Goal: Ask a question

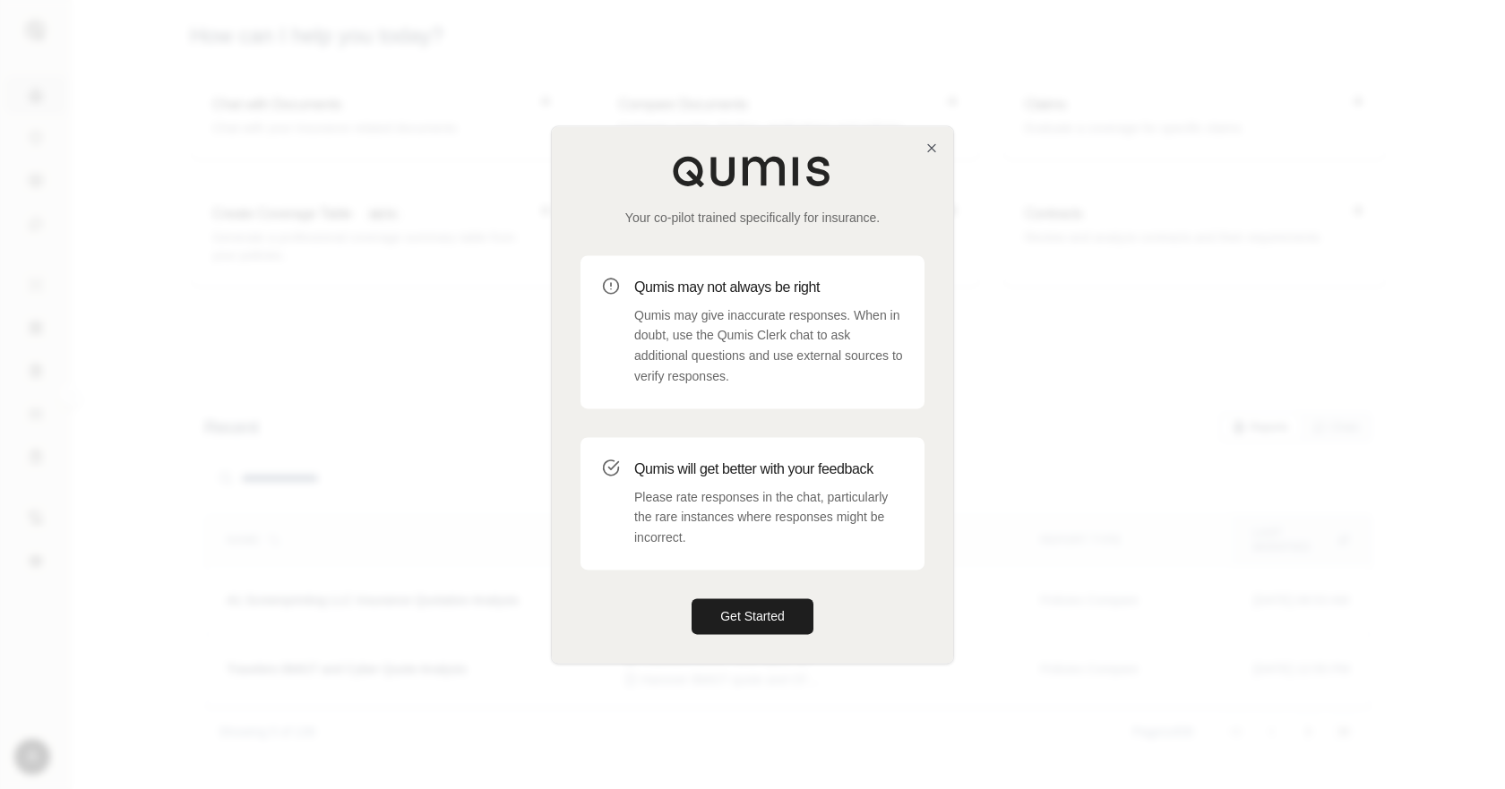
click at [919, 150] on div "Your co-pilot trained specifically for insurance. Qumis may not always be right…" at bounding box center [752, 394] width 401 height 537
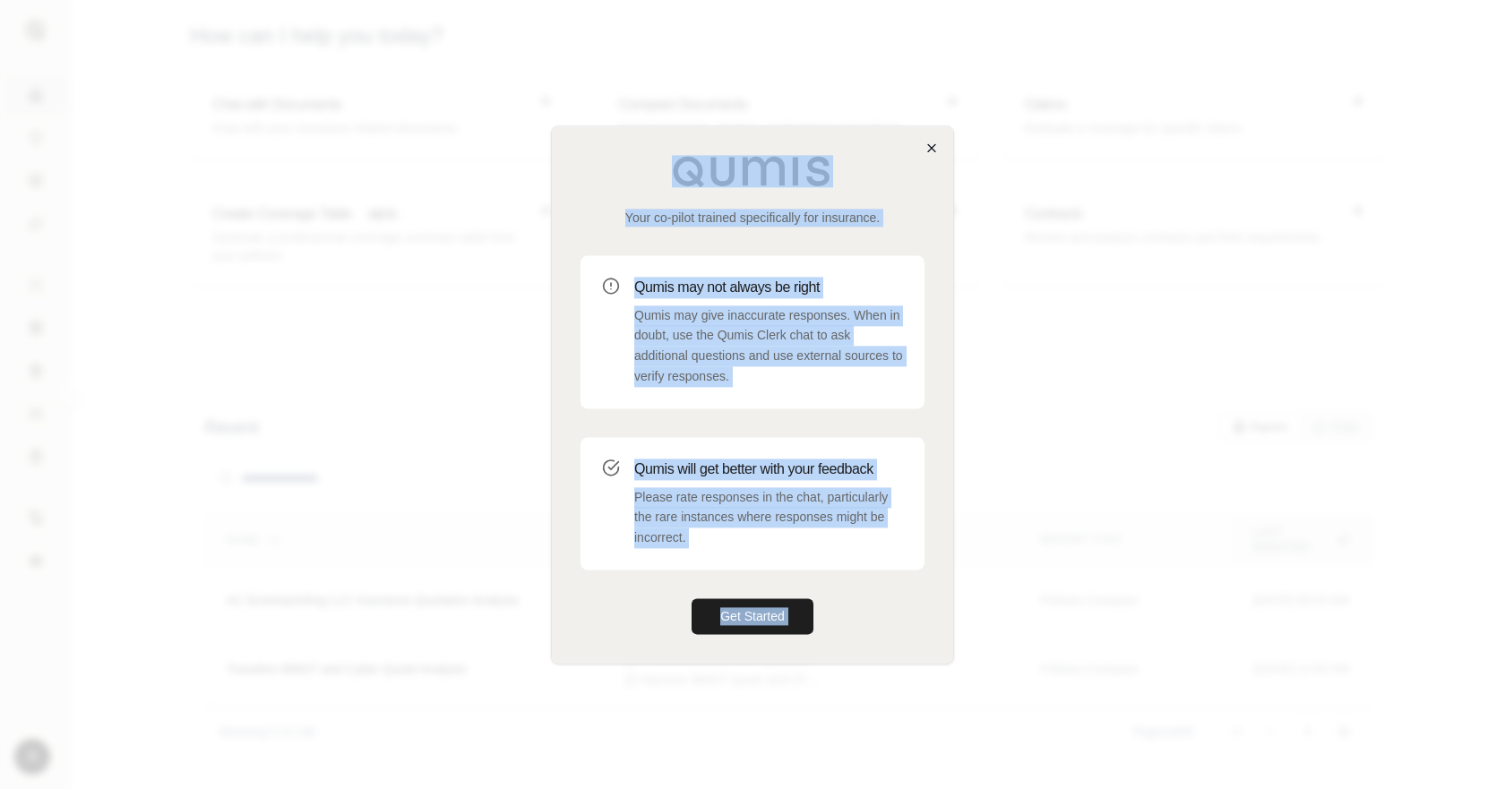
click at [926, 149] on div "Your co-pilot trained specifically for insurance. Qumis may not always be right…" at bounding box center [752, 394] width 403 height 538
click at [928, 148] on icon "button" at bounding box center [931, 148] width 14 height 14
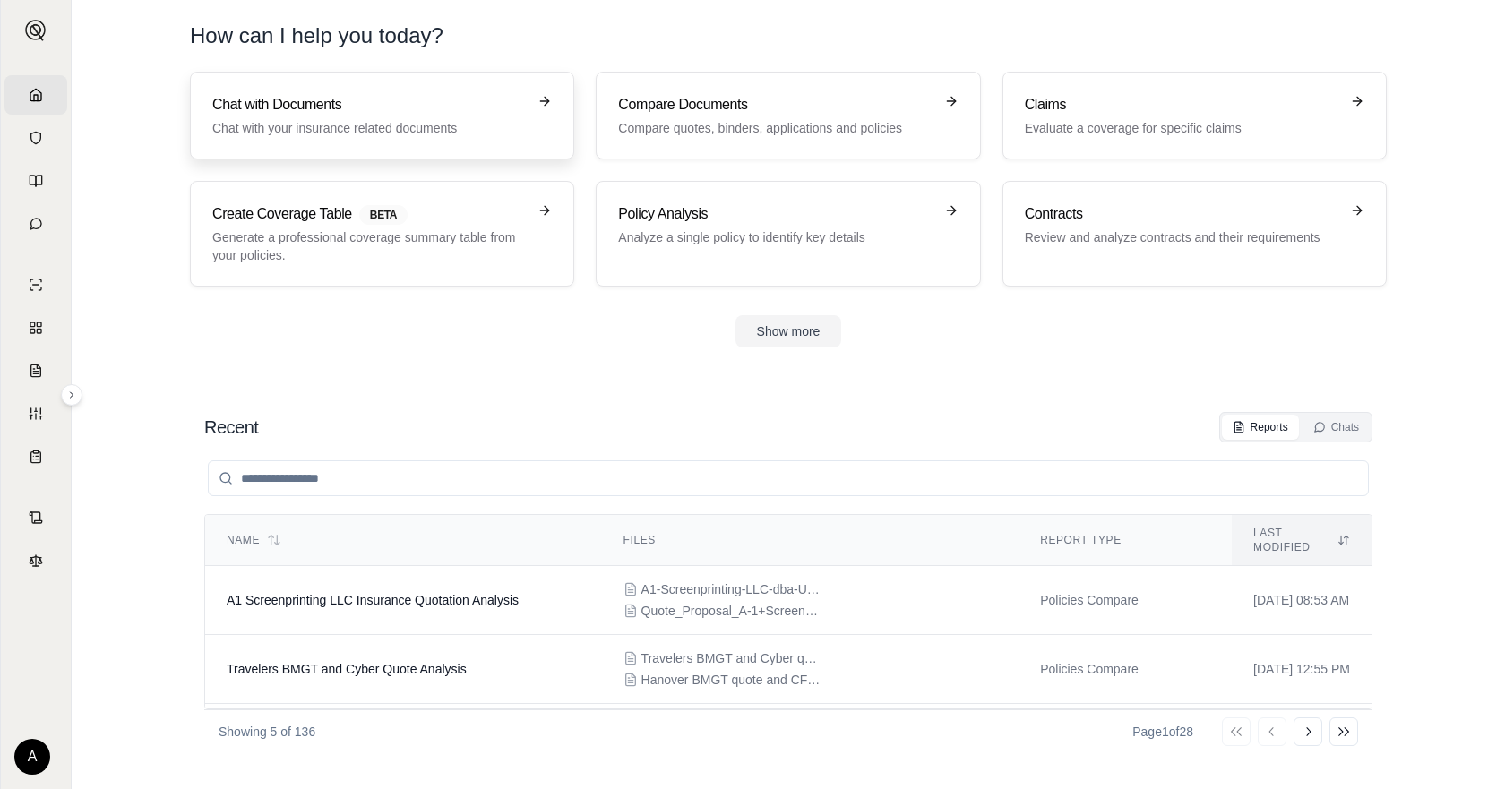
click at [322, 150] on link "Chat with Documents Chat with your insurance related documents" at bounding box center [382, 116] width 384 height 88
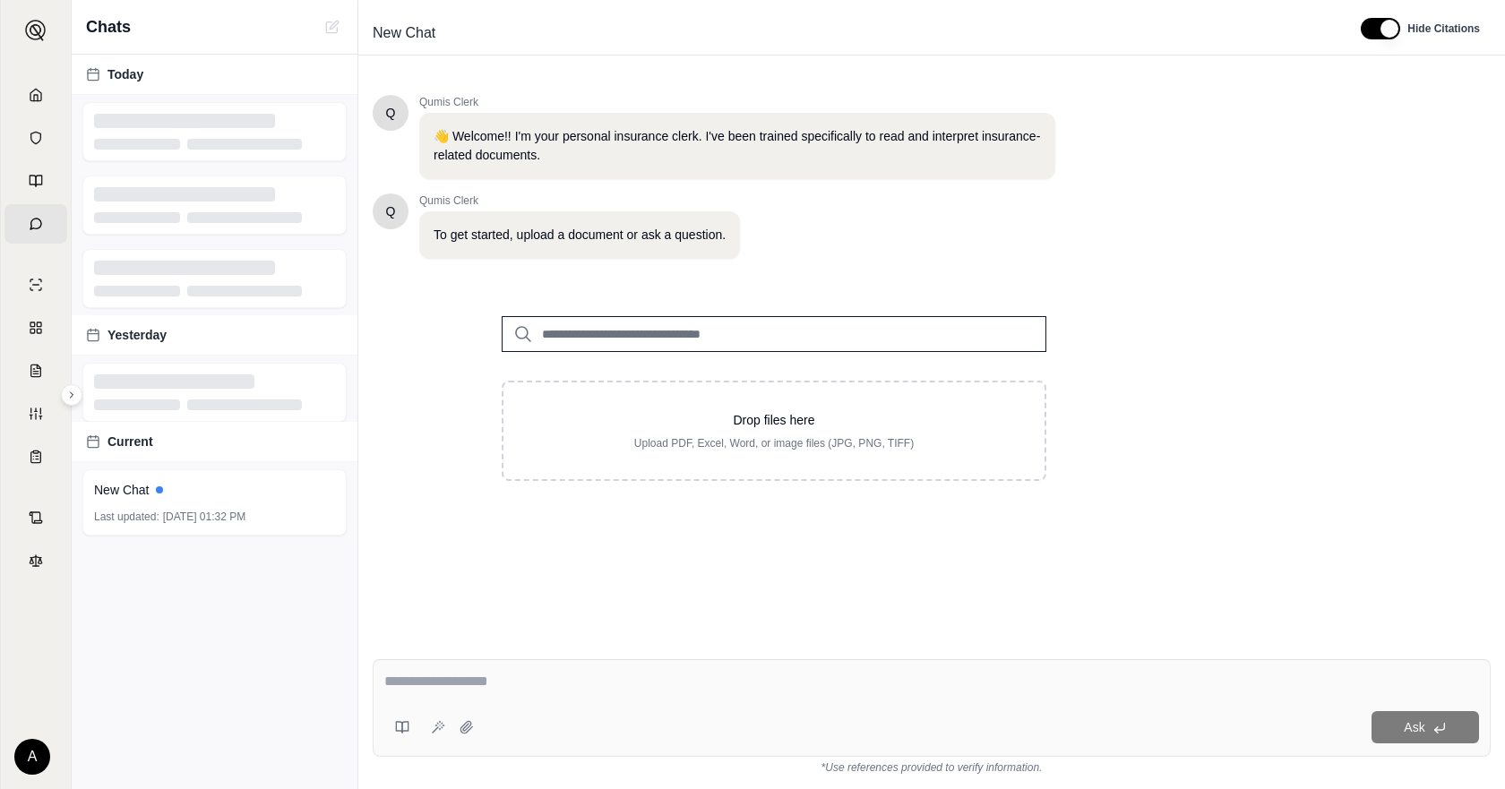
click at [708, 339] on input "search" at bounding box center [774, 334] width 545 height 36
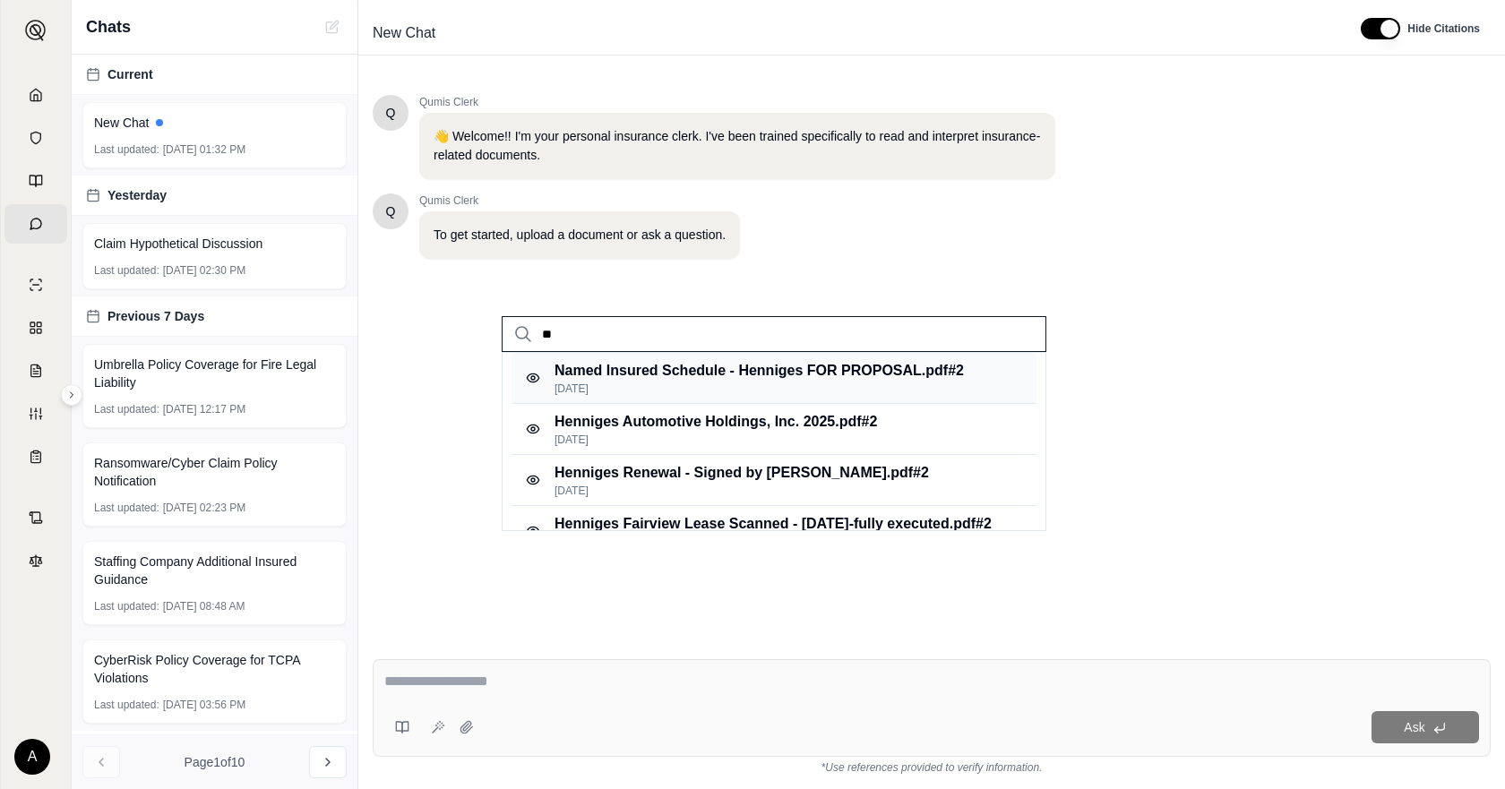
type input "*"
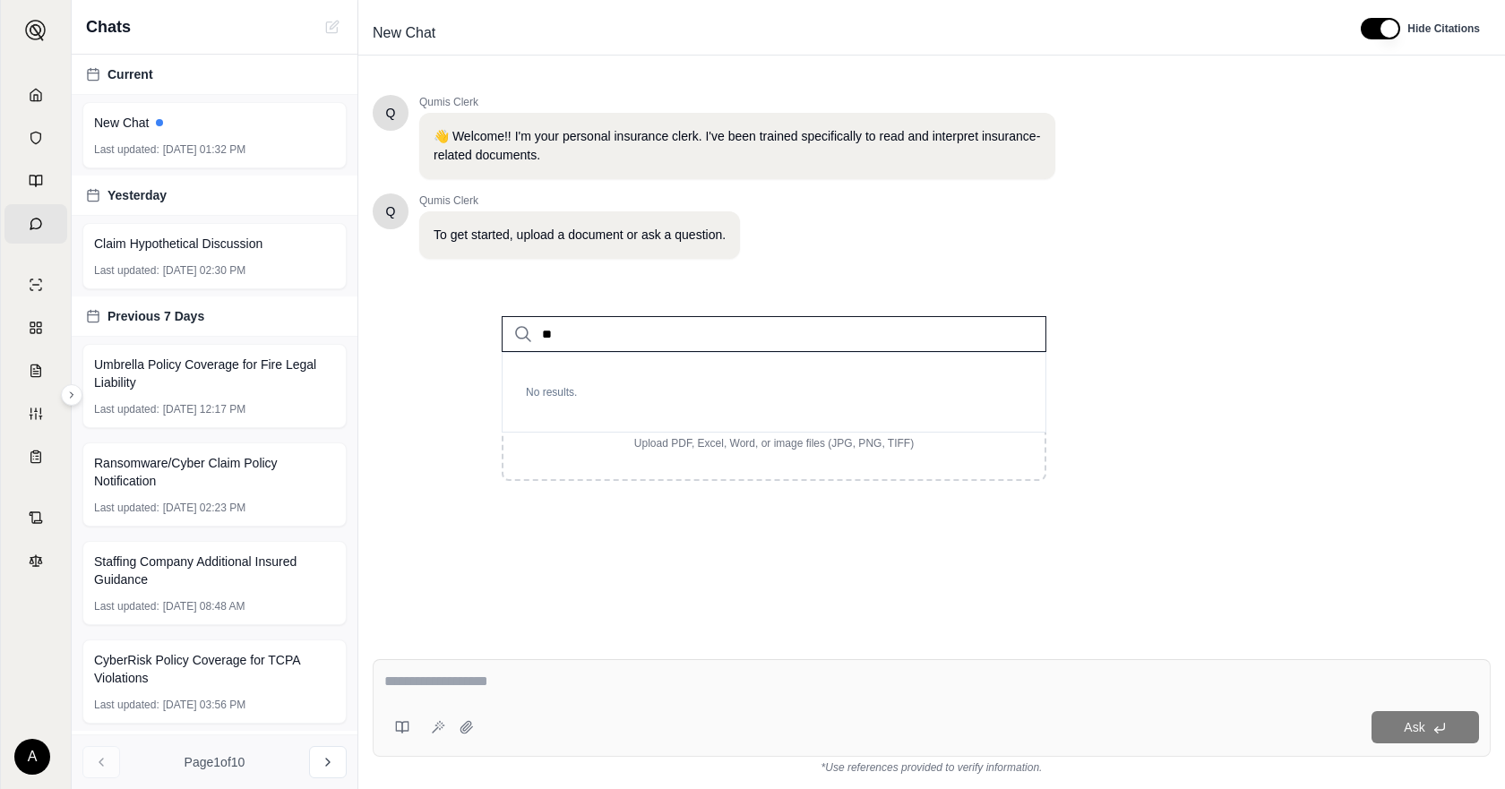
type input "*"
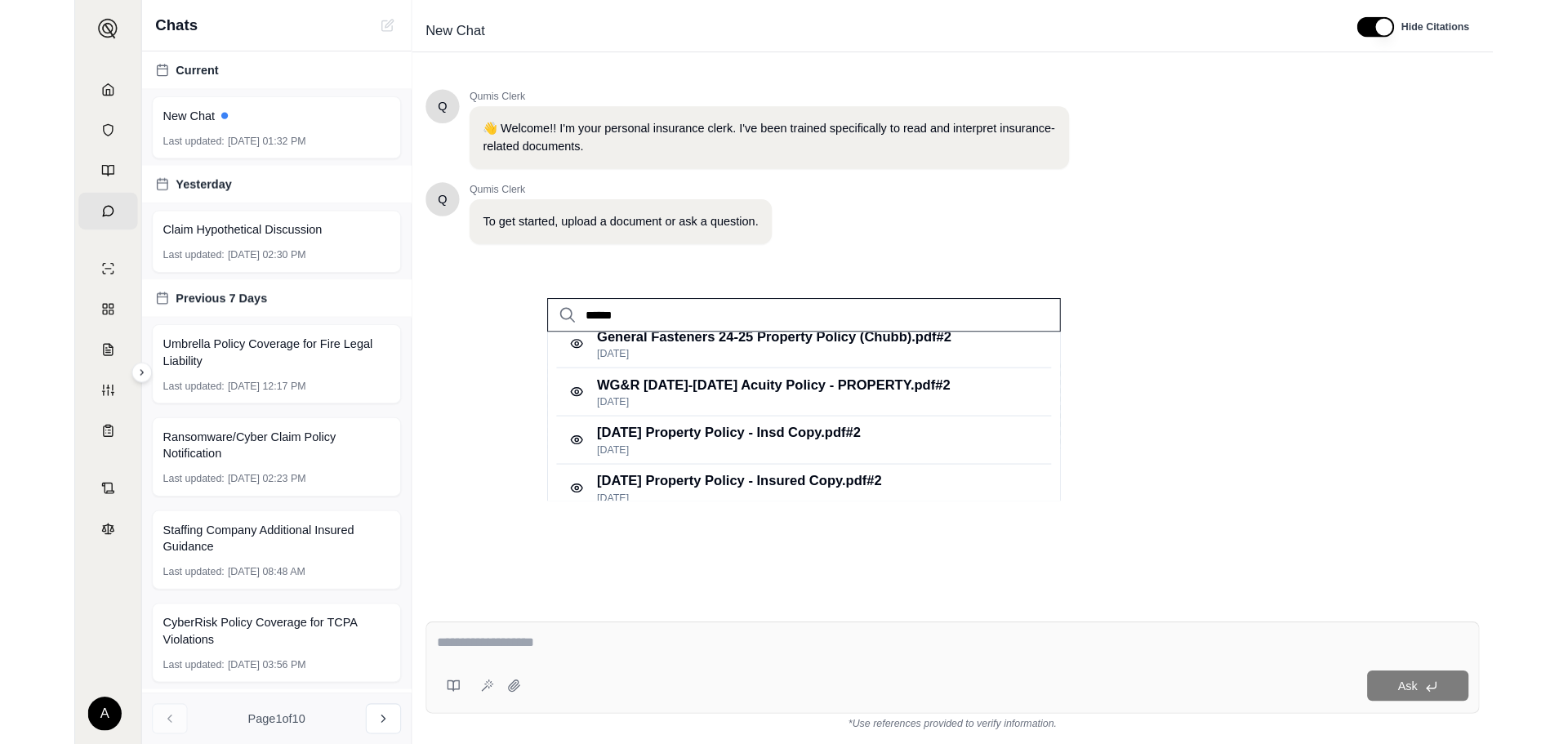
scroll to position [324, 0]
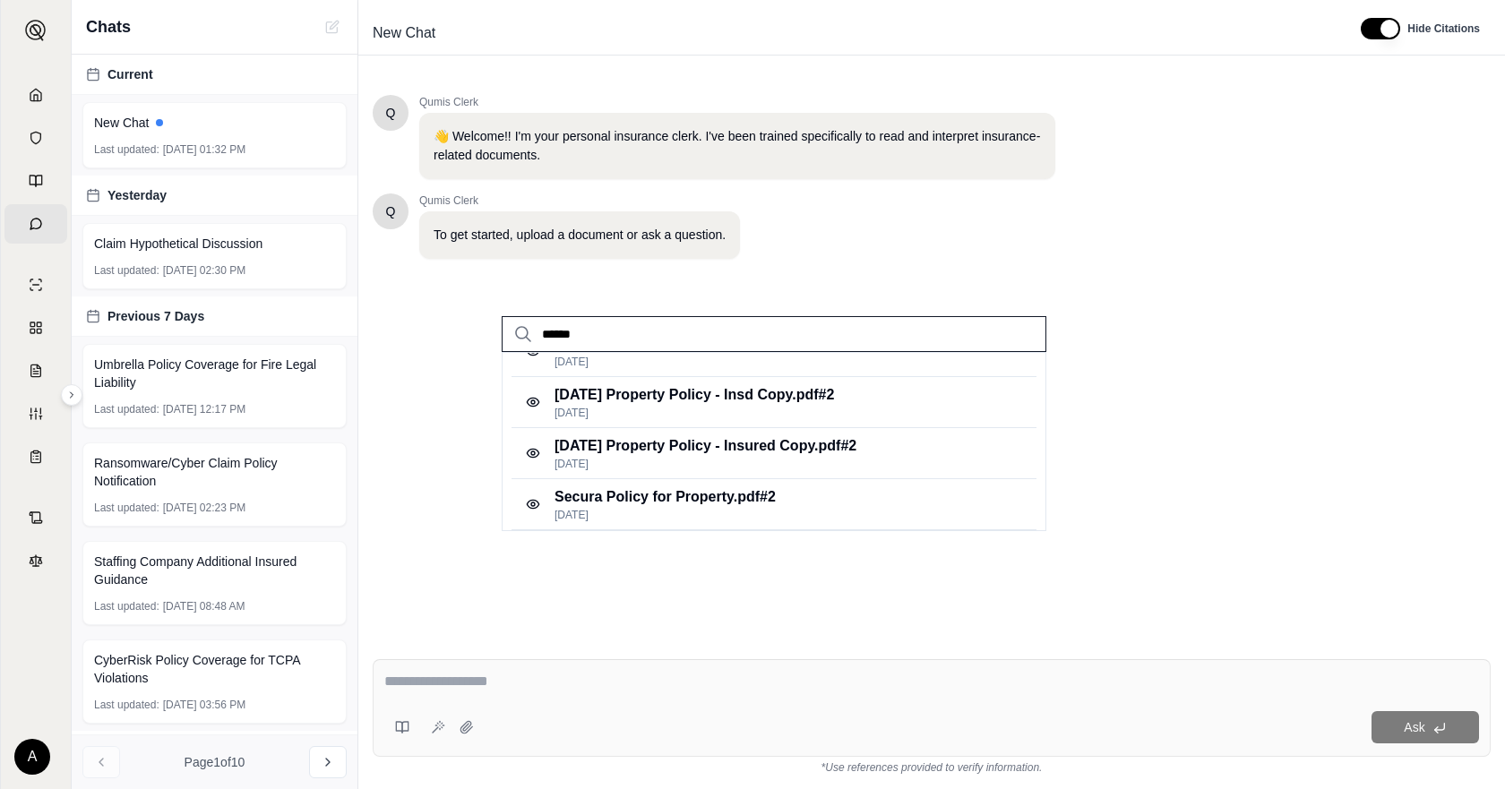
type input "******"
click at [1402, 397] on div "Q Qumis Clerk 👋 Welcome!! I'm your personal insurance clerk. I've been trained …" at bounding box center [932, 356] width 1118 height 550
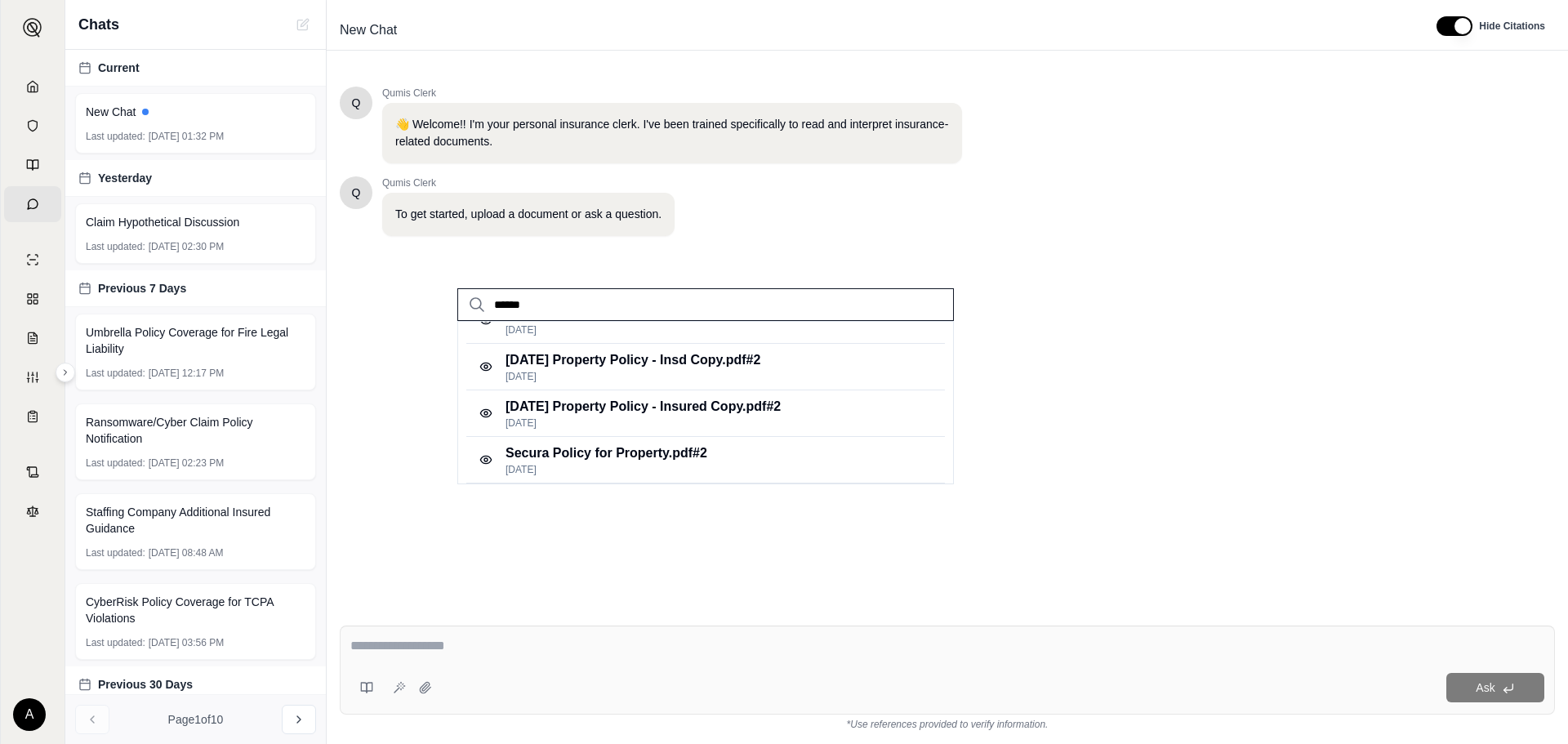
click at [1100, 247] on div "Q Qumis Clerk 👋 Welcome!! I'm your personal insurance clerk. I've been trained …" at bounding box center [947, 336] width 1215 height 526
click at [181, 112] on div "New Chat" at bounding box center [195, 112] width 220 height 16
click at [193, 129] on div "New Chat Last updated: [DATE] 01:32 PM" at bounding box center [195, 123] width 241 height 60
drag, startPoint x: 1112, startPoint y: 356, endPoint x: 963, endPoint y: 353, distance: 149.0
click at [1110, 356] on div "Q Qumis Clerk 👋 Welcome!! I'm your personal insurance clerk. I've been trained …" at bounding box center [947, 336] width 1215 height 526
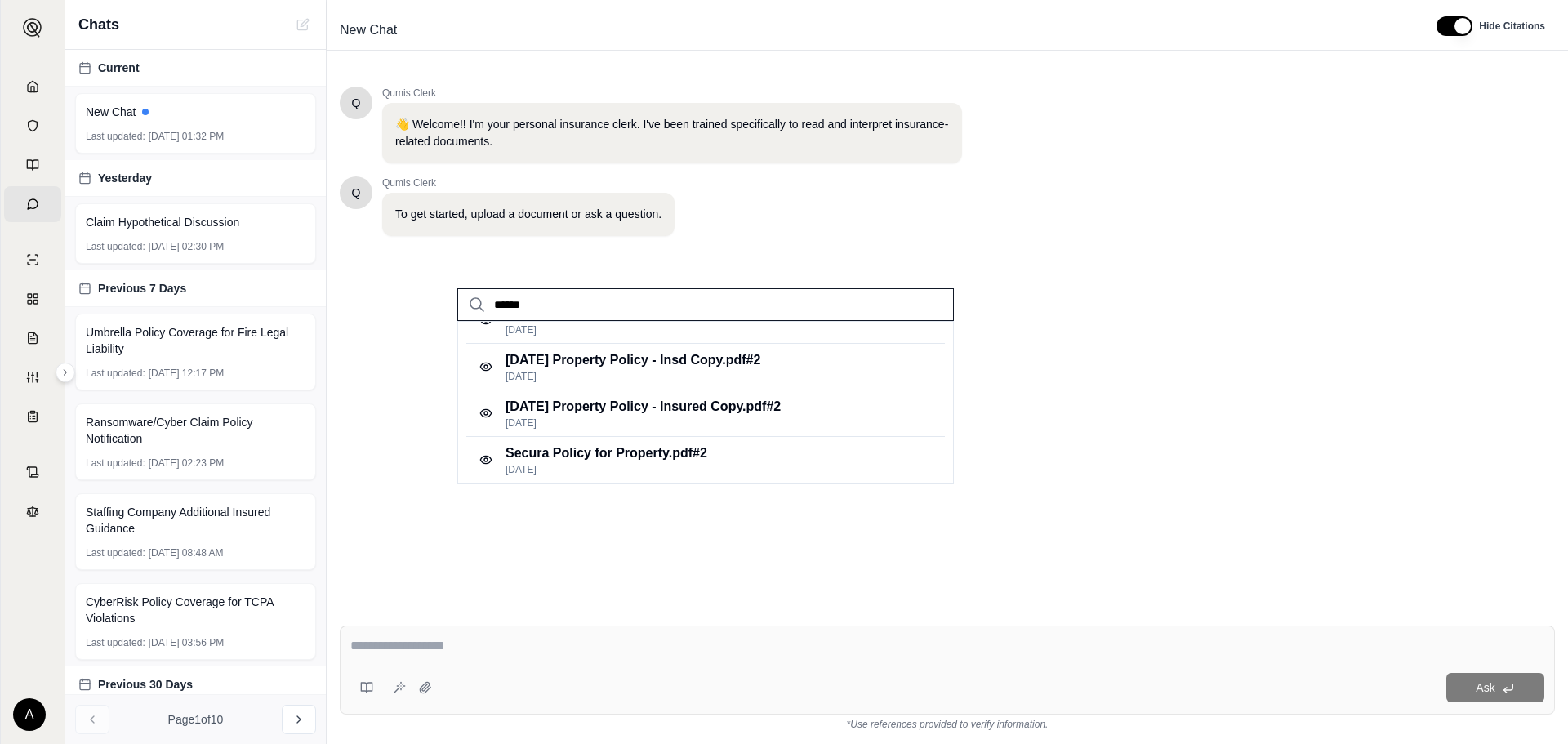
drag, startPoint x: 612, startPoint y: 316, endPoint x: 438, endPoint y: 304, distance: 174.4
click at [438, 304] on div "******" at bounding box center [706, 292] width 549 height 58
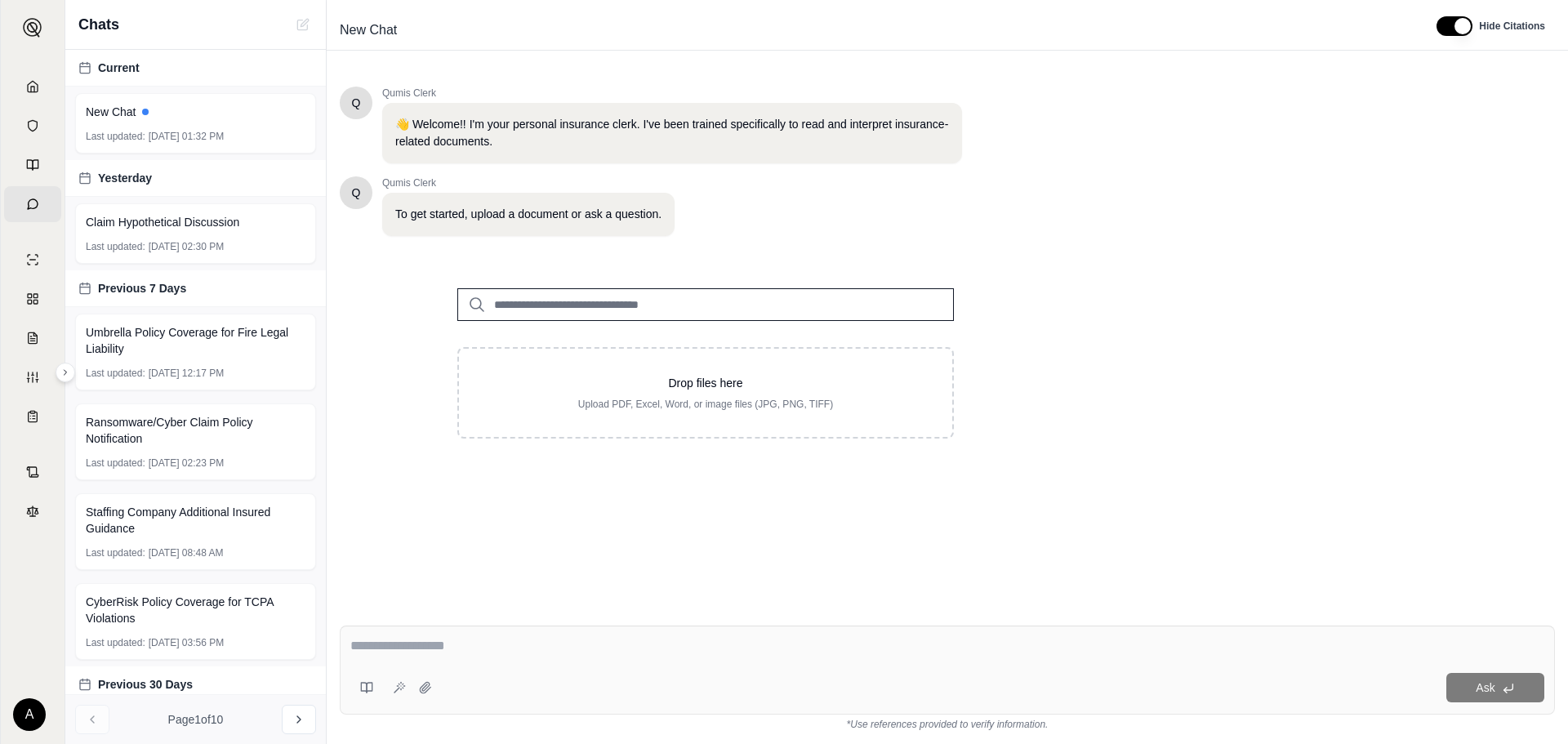
click at [1200, 350] on div "Q Qumis Clerk 👋 Welcome!! I'm your personal insurance clerk. I've been trained …" at bounding box center [947, 336] width 1215 height 526
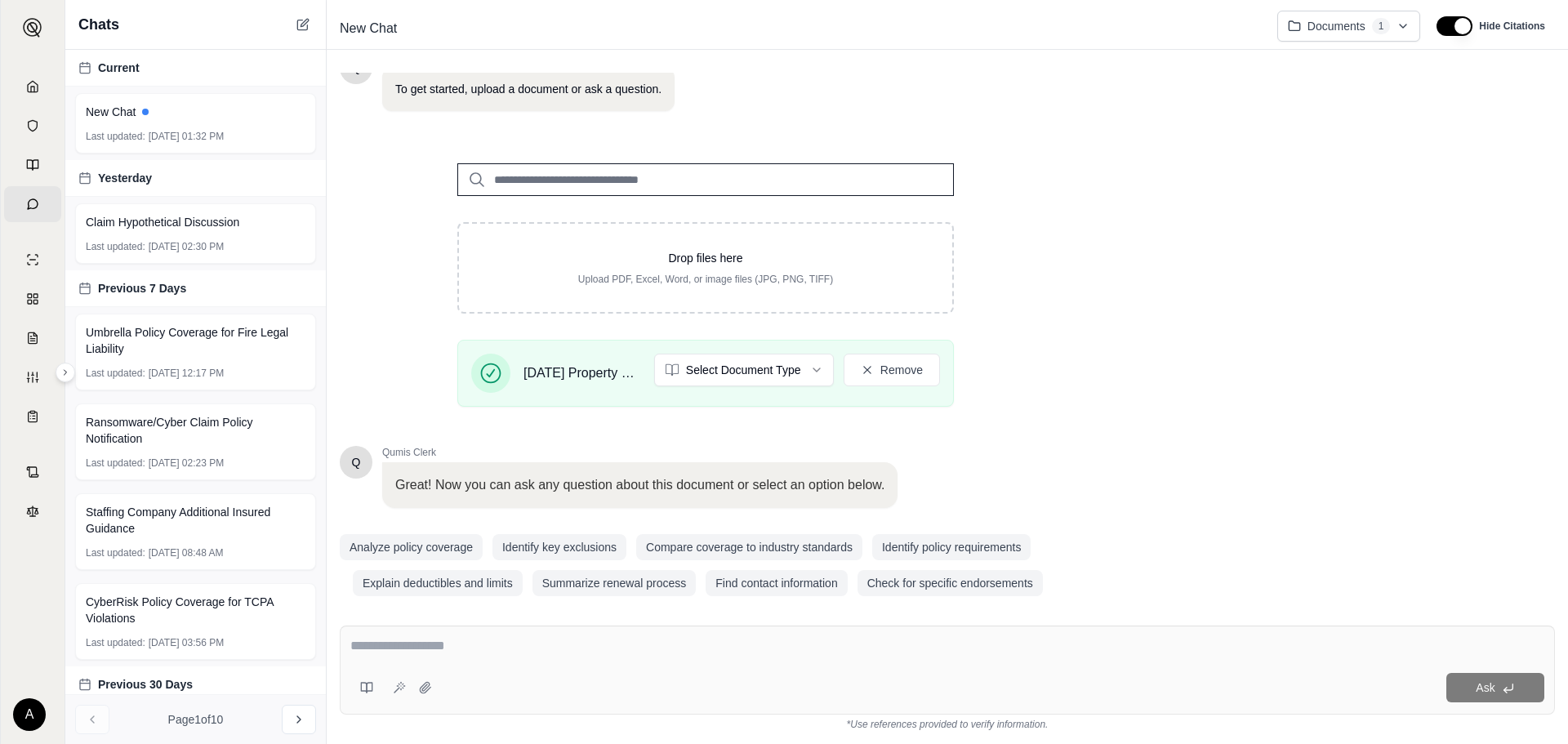
scroll to position [140, 0]
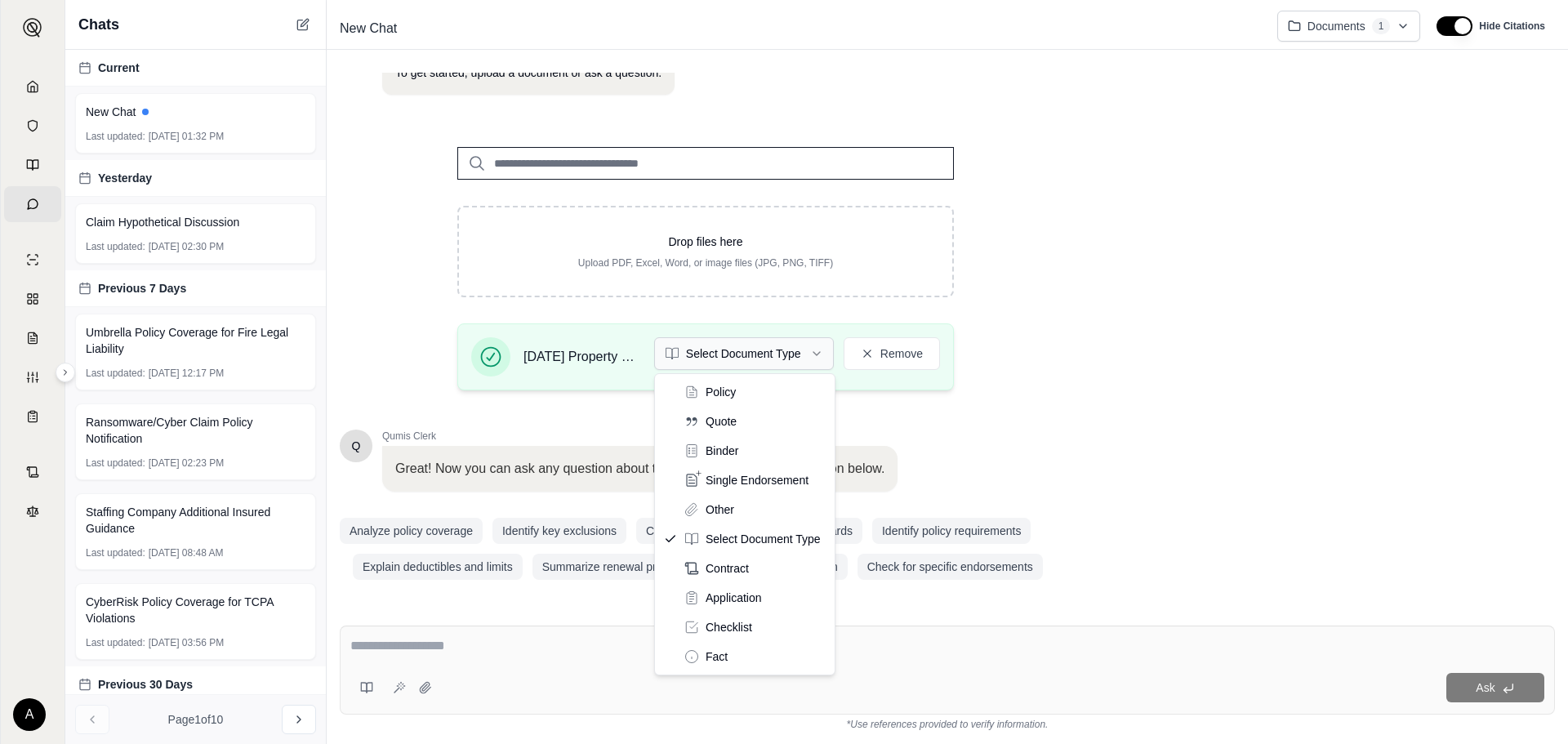
click at [764, 346] on html "Home Vault Prompts Chats Single Policy Comparisons Claims Custom Report Coverag…" at bounding box center [784, 372] width 1568 height 744
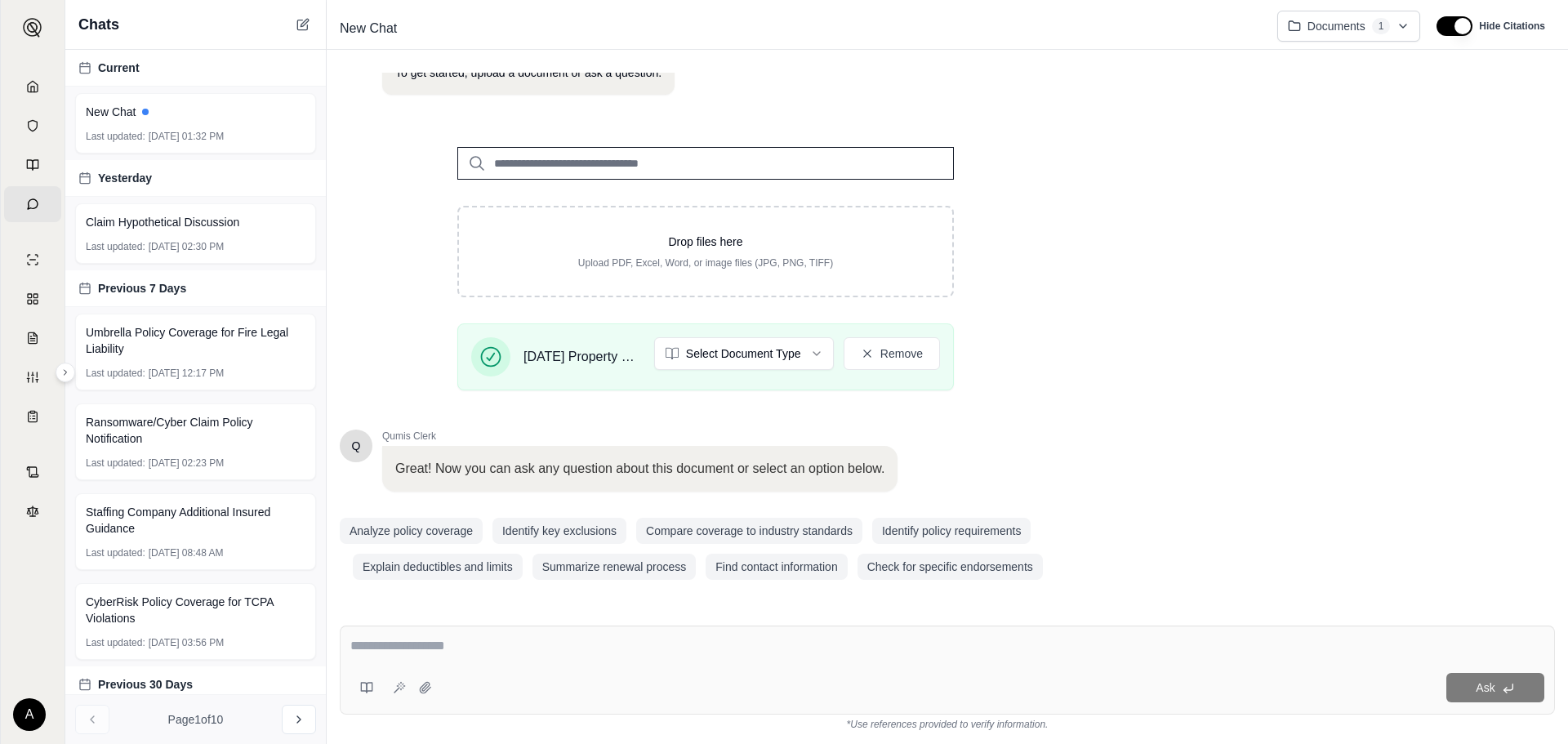
click at [563, 659] on div at bounding box center [947, 649] width 1194 height 26
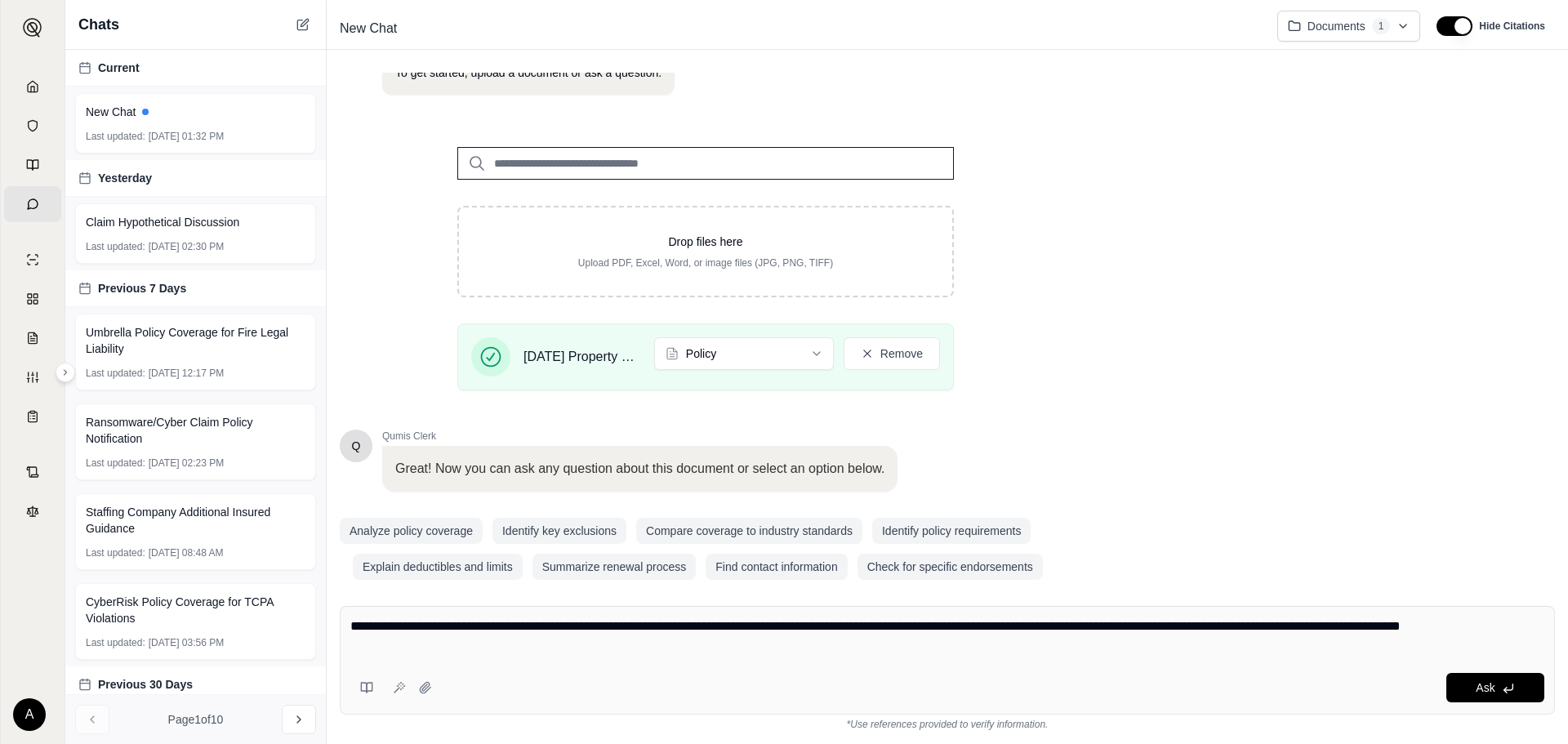
type textarea "**********"
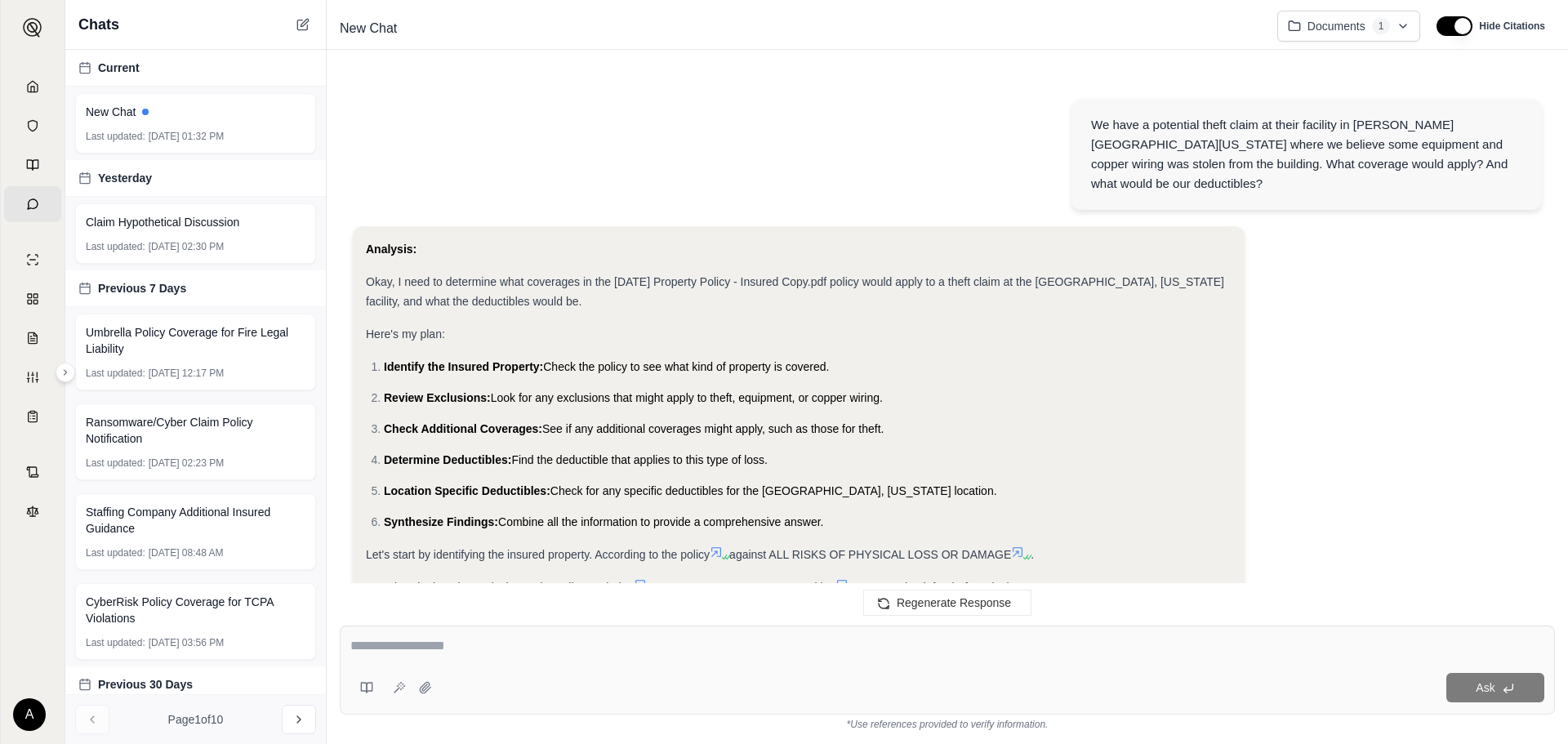
scroll to position [636, 0]
